Goal: Task Accomplishment & Management: Manage account settings

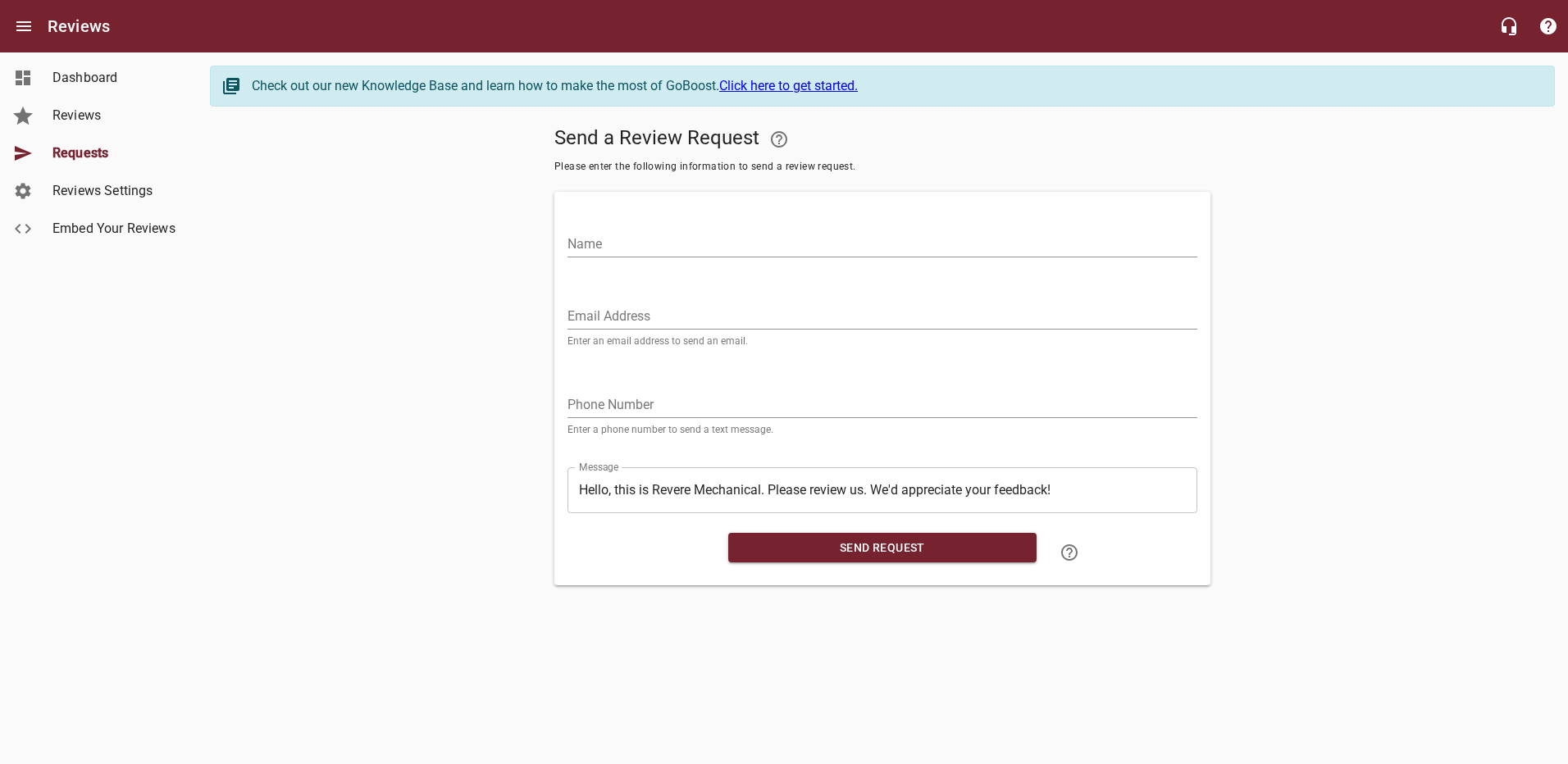
click at [70, 82] on span "Dashboard" at bounding box center [114, 78] width 124 height 20
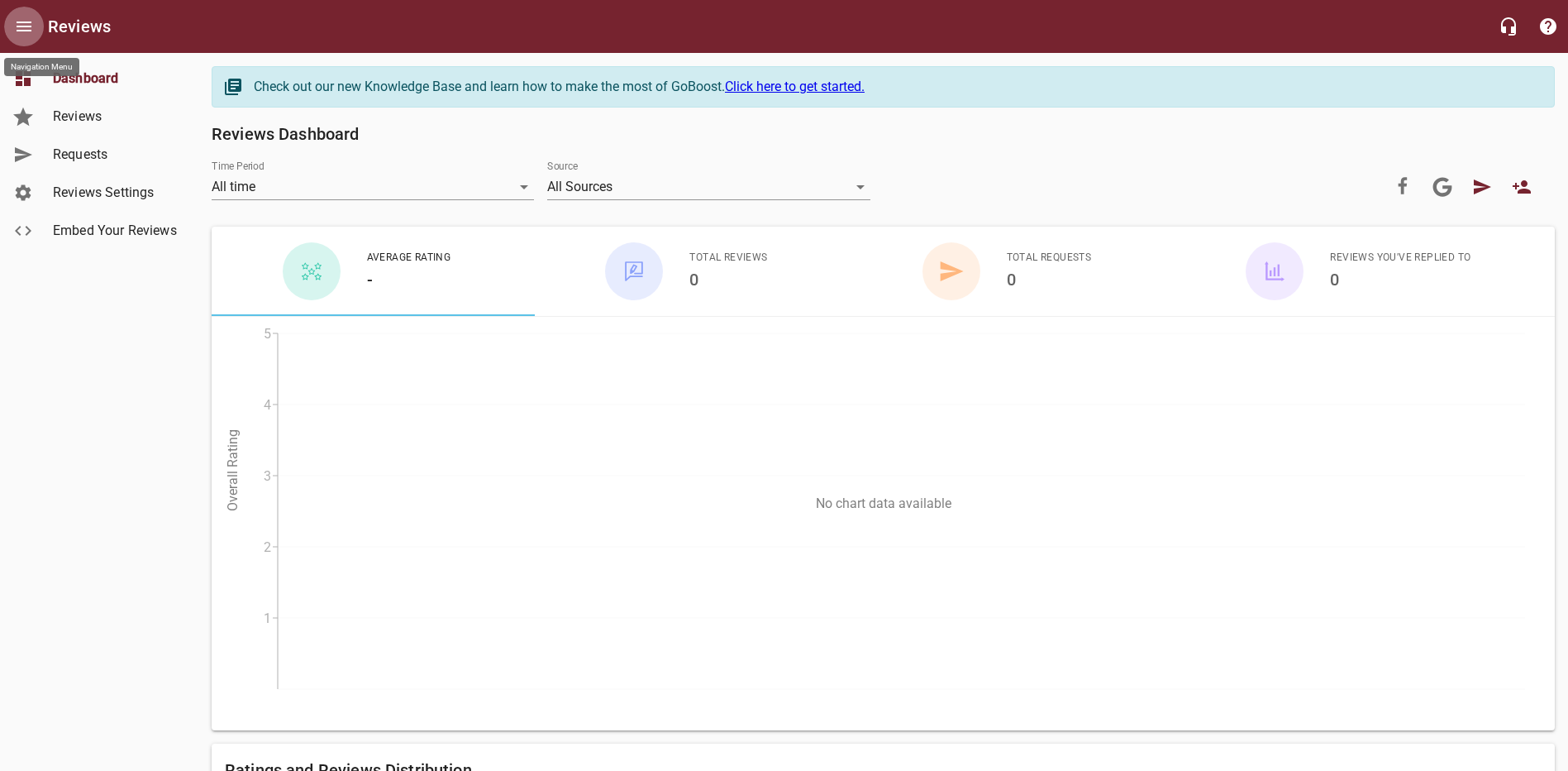
click at [21, 27] on icon "Open drawer" at bounding box center [24, 27] width 15 height 10
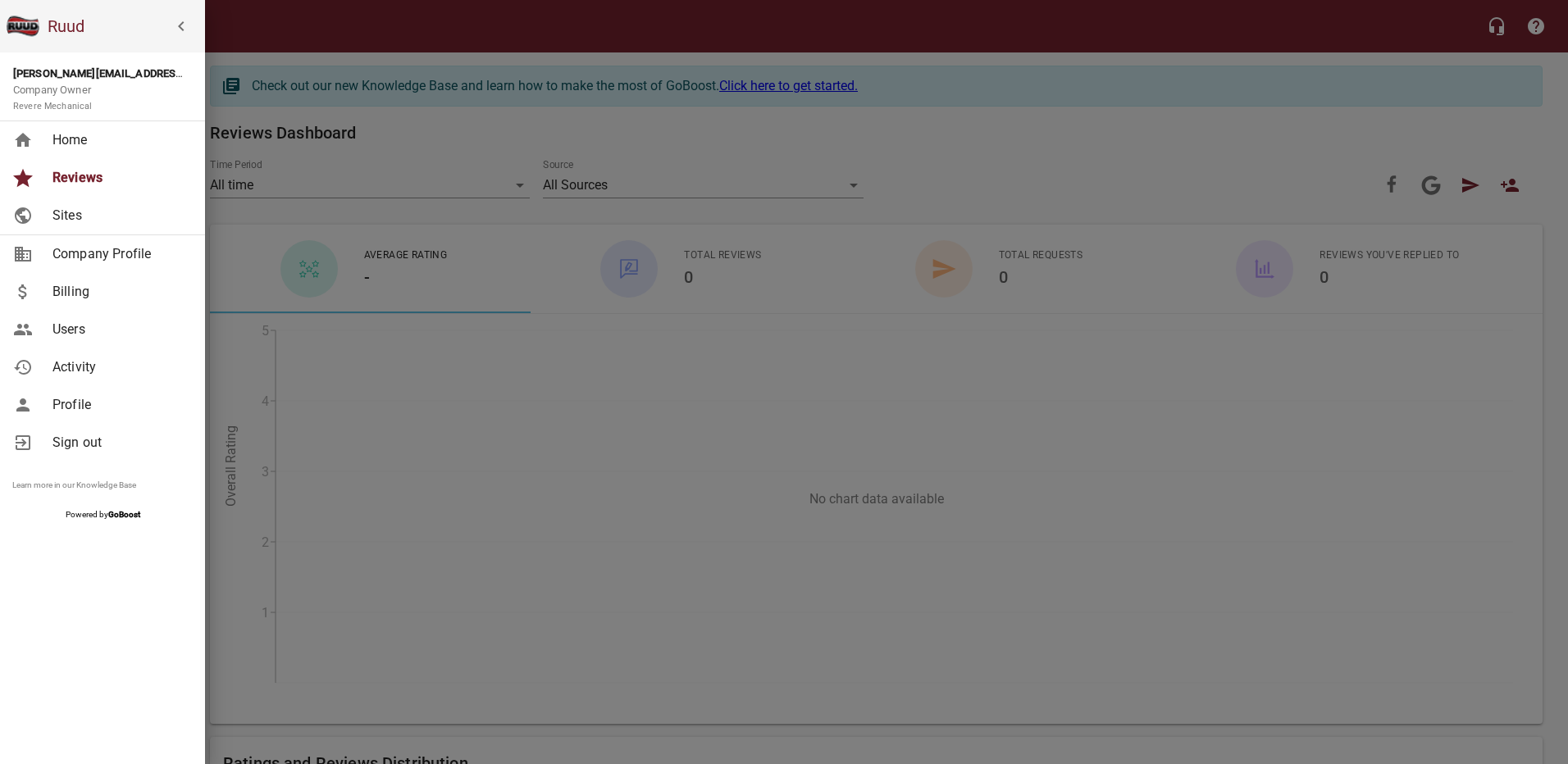
click at [70, 135] on span "Home" at bounding box center [118, 140] width 133 height 20
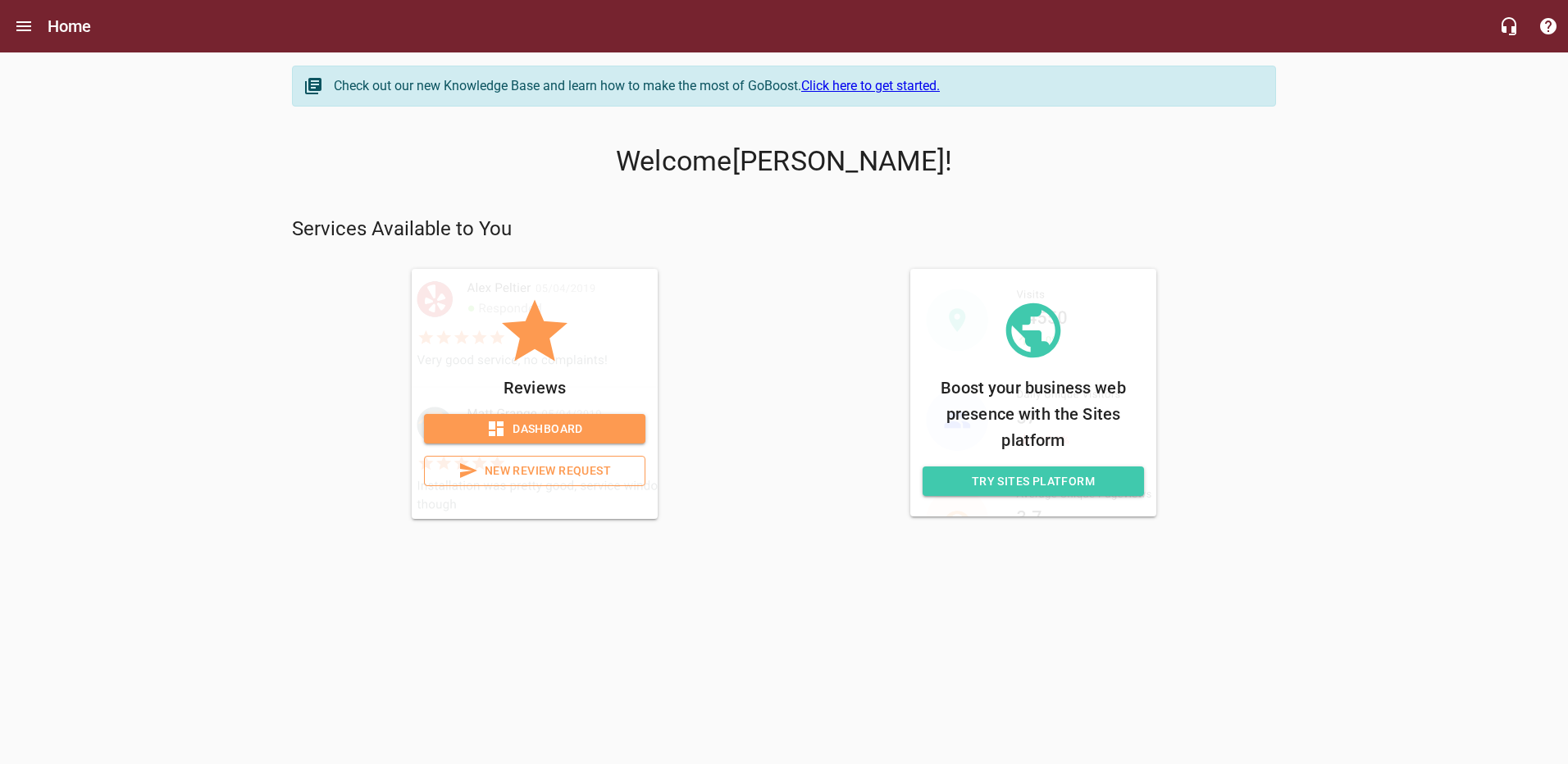
click at [563, 425] on span "Dashboard" at bounding box center [535, 429] width 195 height 21
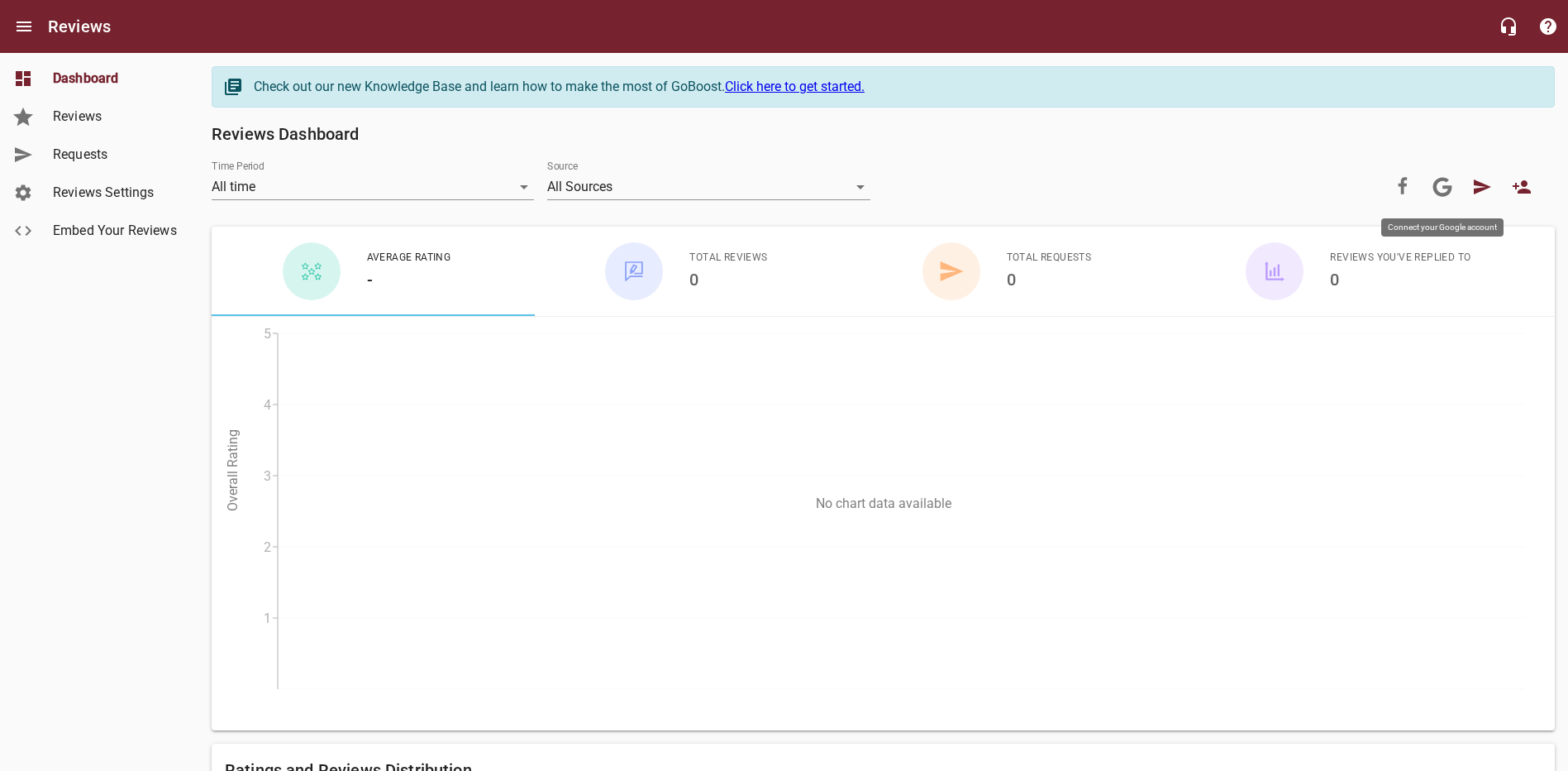
click at [1448, 193] on icon at bounding box center [1443, 186] width 19 height 19
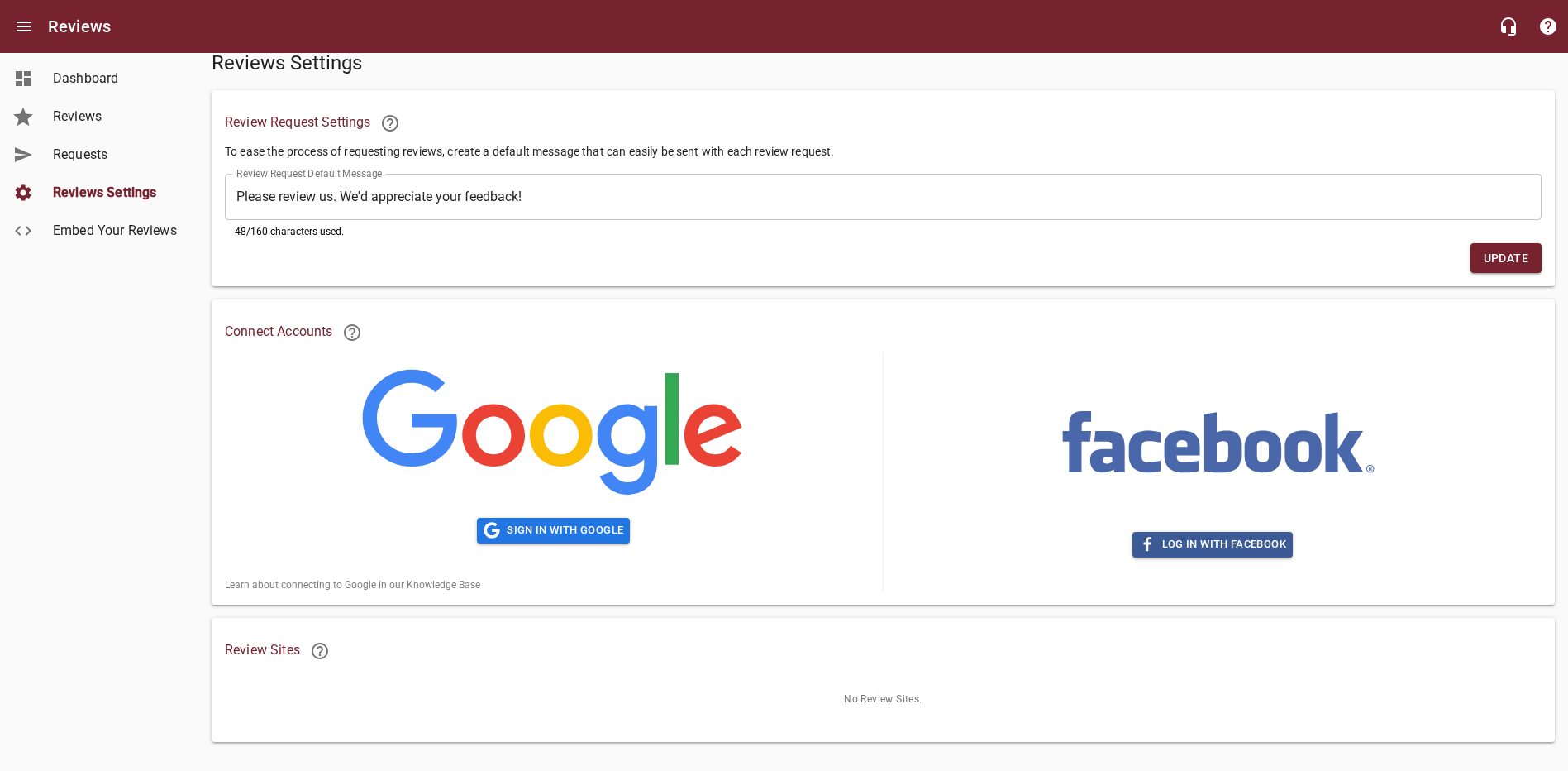
scroll to position [91, 0]
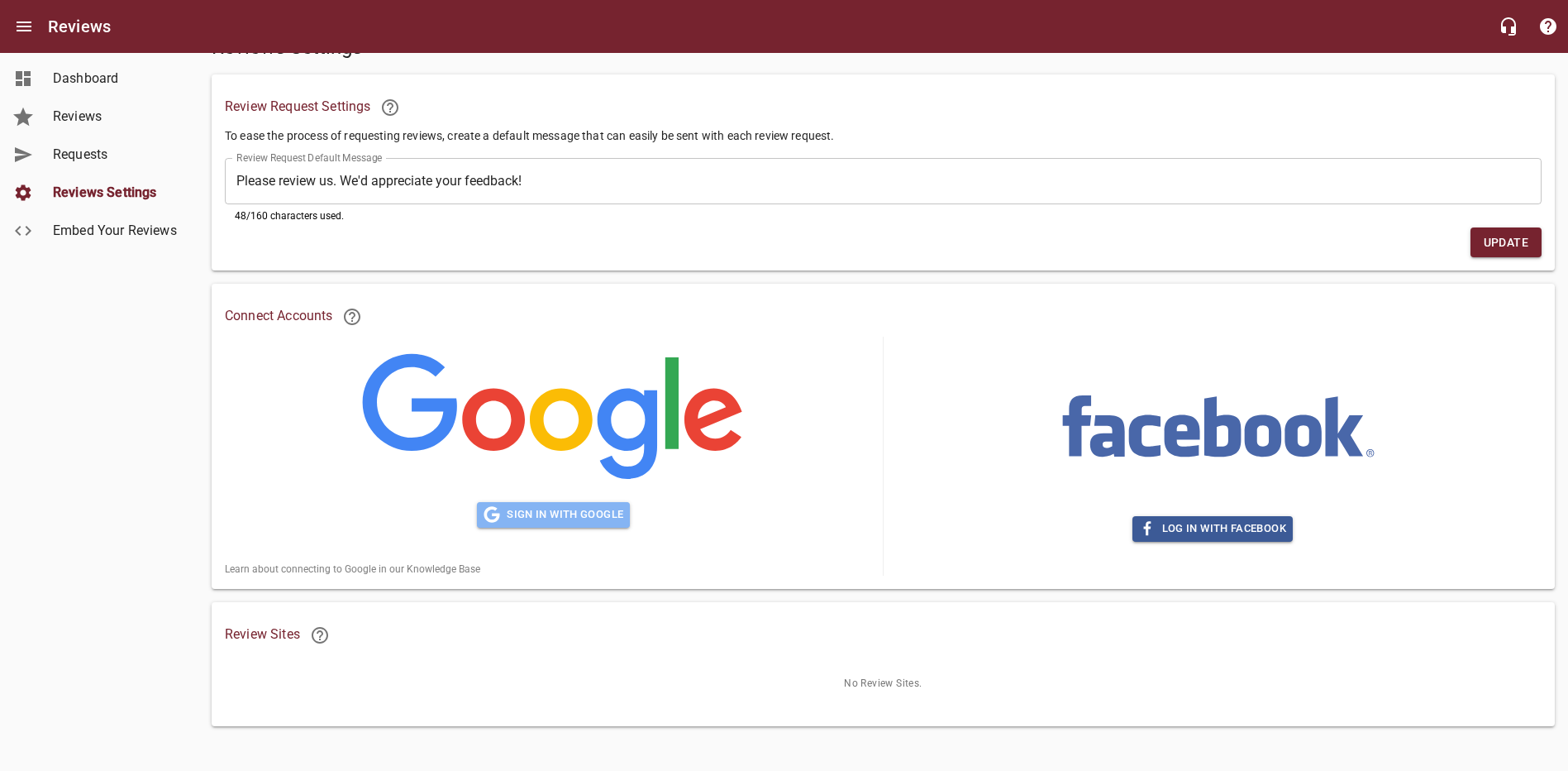
click at [532, 513] on span "Sign in with Google" at bounding box center [554, 514] width 140 height 19
click at [1234, 523] on span "Log in with Facebook" at bounding box center [1212, 529] width 147 height 19
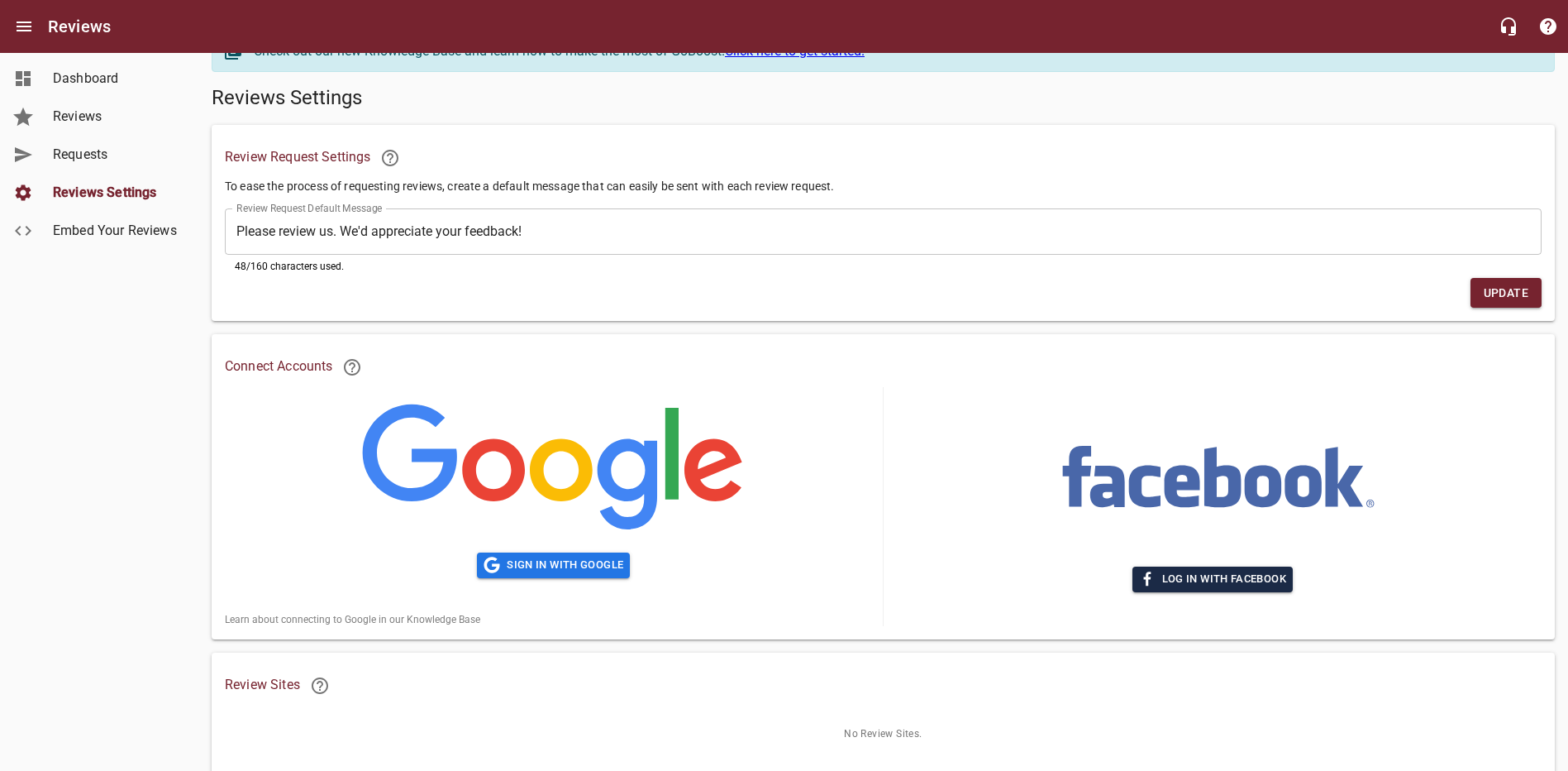
scroll to position [8, 0]
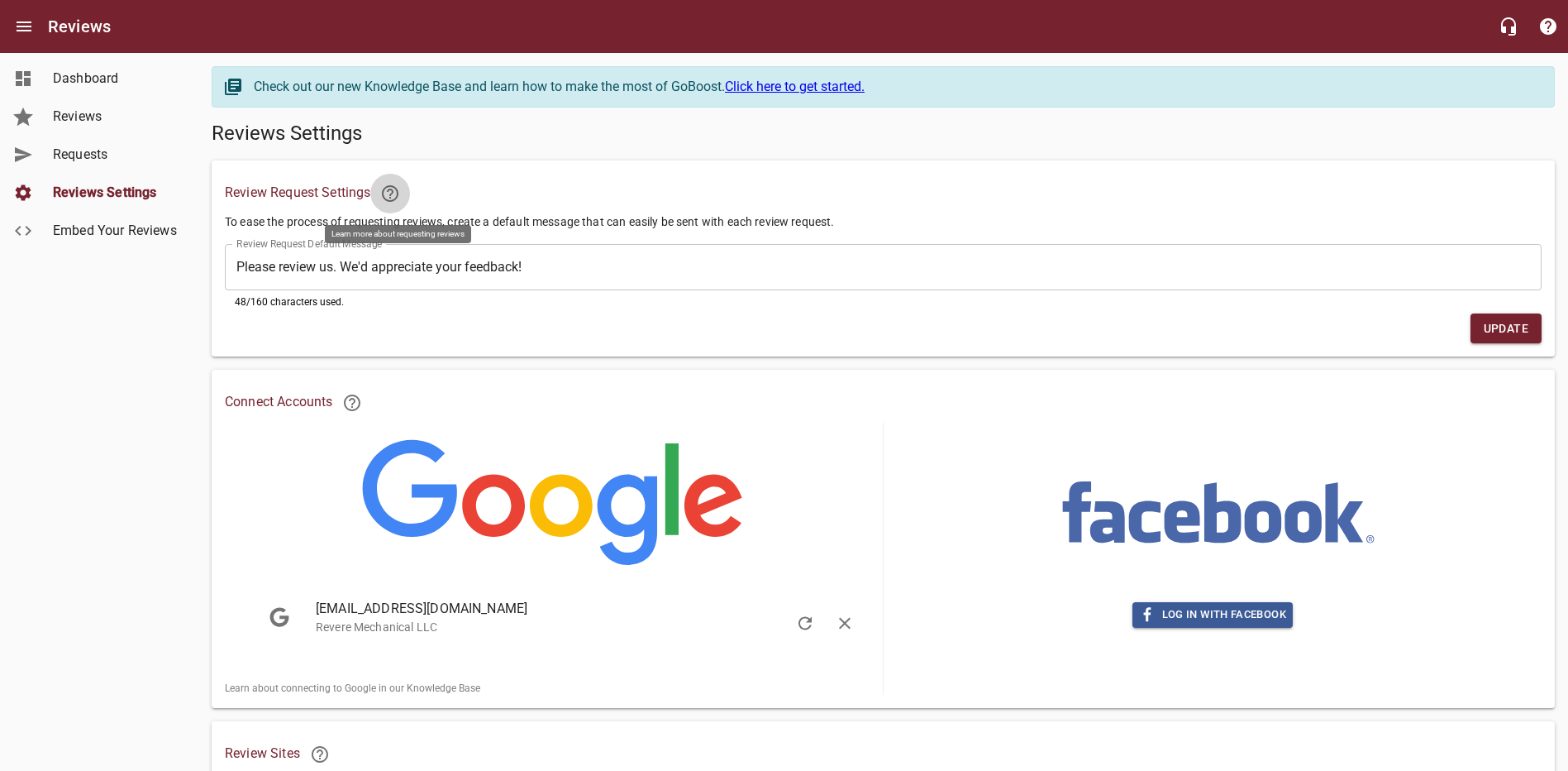
click at [395, 190] on icon at bounding box center [390, 194] width 20 height 20
